Goal: Information Seeking & Learning: Understand process/instructions

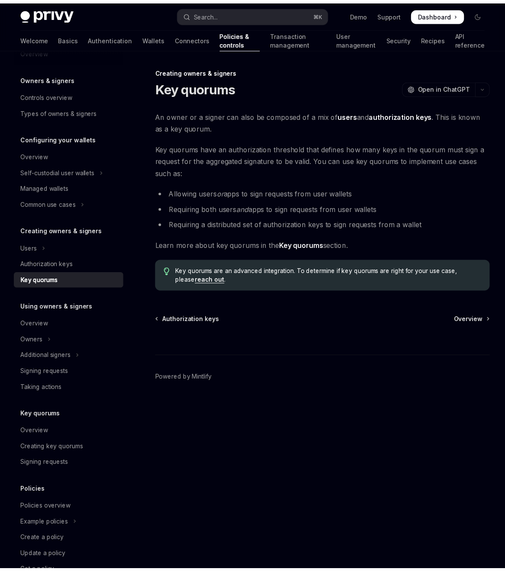
scroll to position [37, 0]
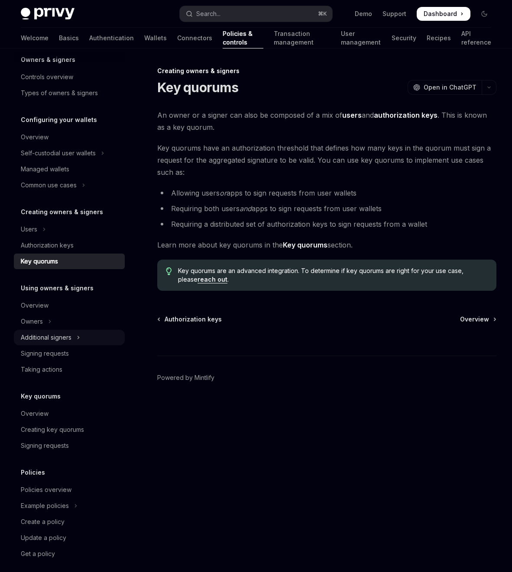
click at [72, 339] on button "Additional signers" at bounding box center [69, 338] width 111 height 16
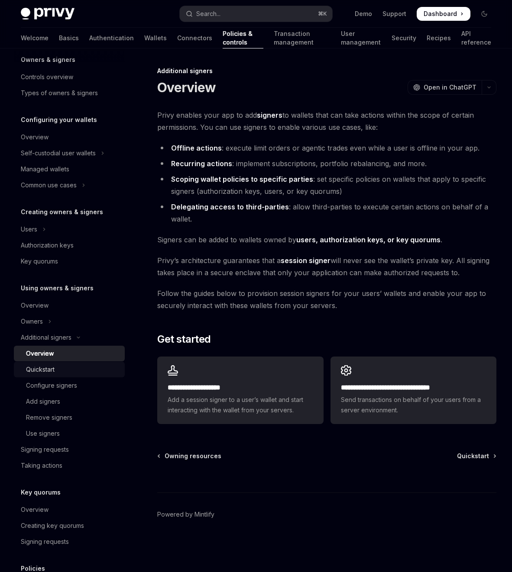
click at [51, 370] on div "Quickstart" at bounding box center [40, 370] width 29 height 10
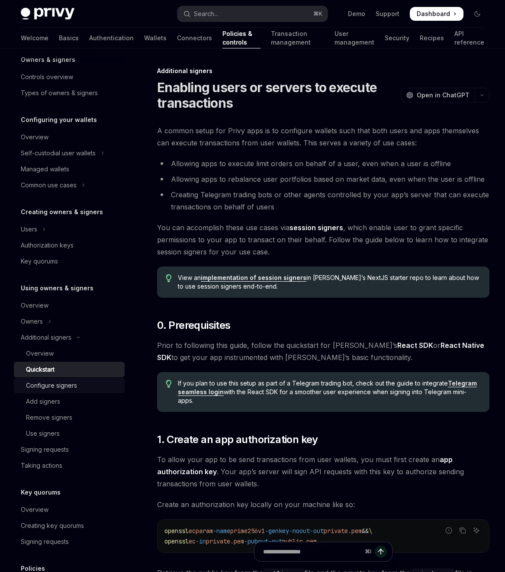
click at [52, 385] on div "Configure signers" at bounding box center [51, 386] width 51 height 10
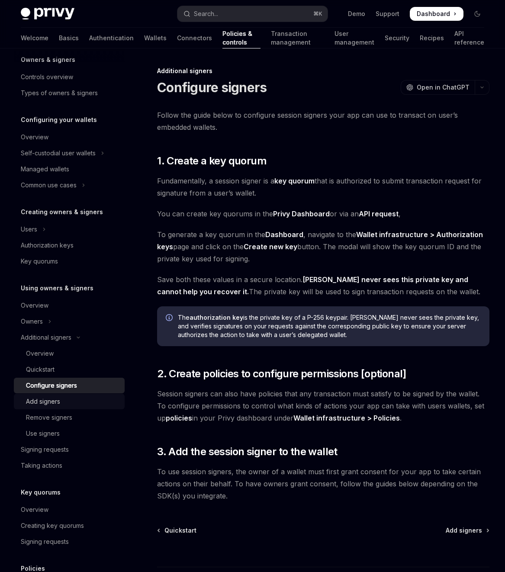
click at [56, 399] on div "Add signers" at bounding box center [43, 402] width 34 height 10
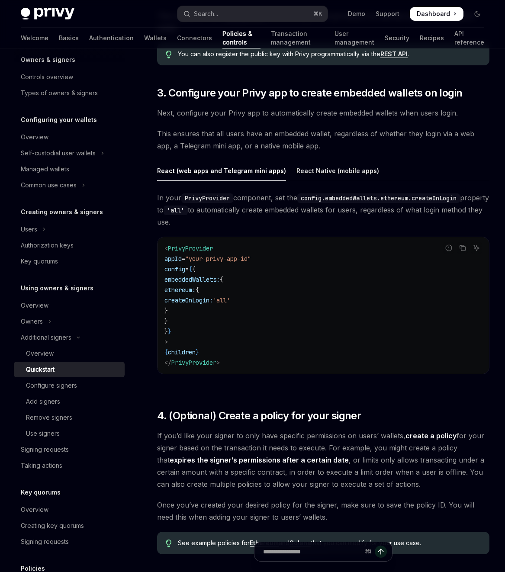
scroll to position [790, 0]
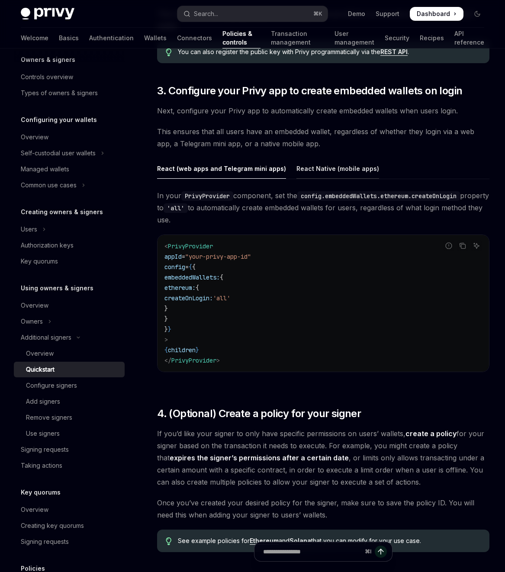
click at [308, 171] on div "React Native (mobile apps)" at bounding box center [338, 168] width 83 height 20
type textarea "*"
